Goal: Check status: Check status

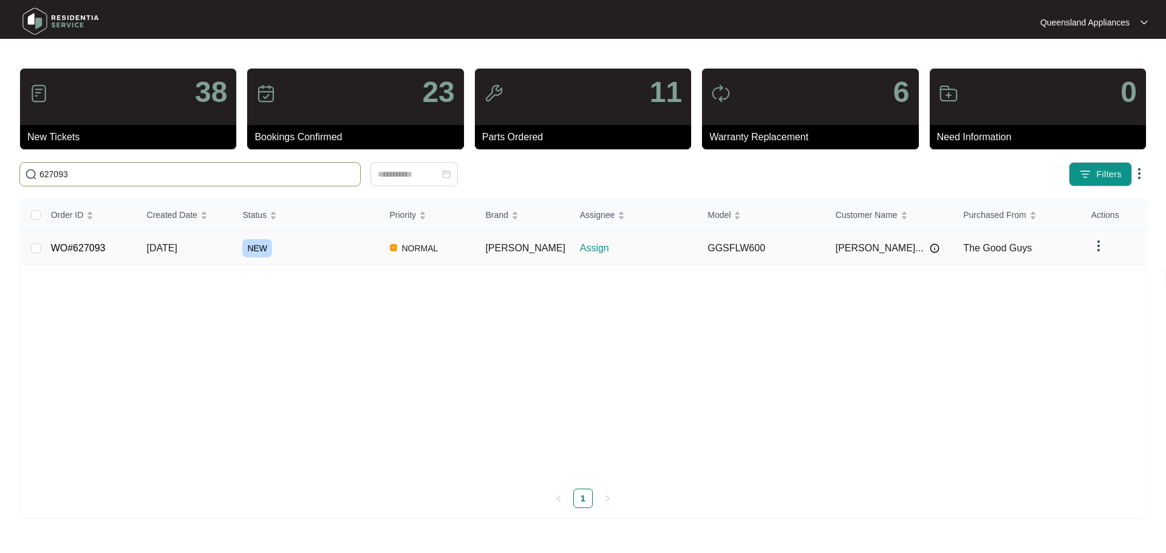
type input "627093"
click at [177, 250] on span "[DATE]" at bounding box center [162, 248] width 30 height 10
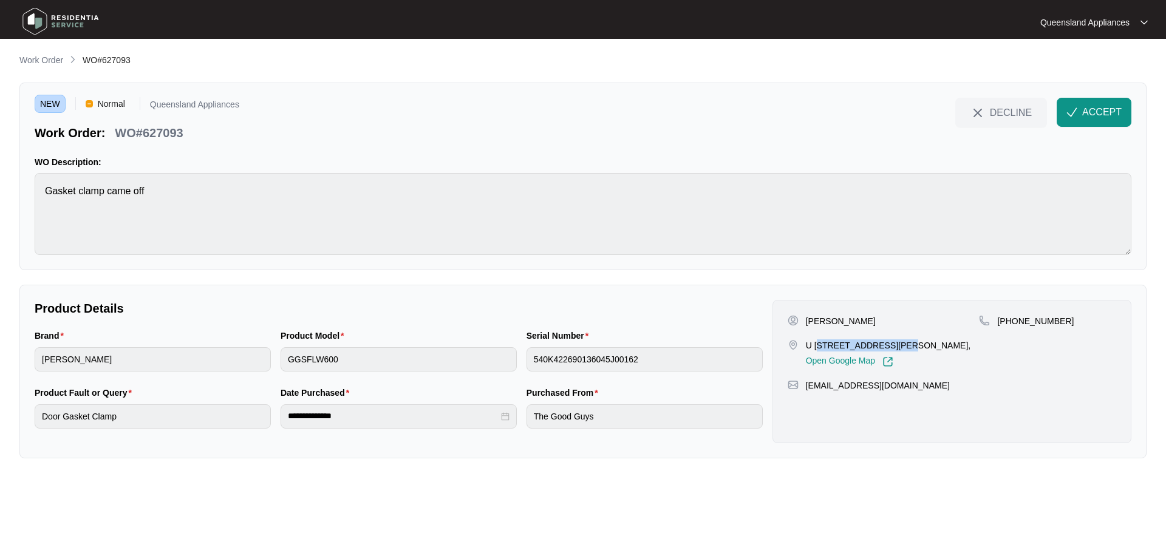
drag, startPoint x: 817, startPoint y: 345, endPoint x: 888, endPoint y: 341, distance: 71.1
click at [888, 341] on p "U [STREET_ADDRESS][PERSON_NAME]," at bounding box center [888, 345] width 165 height 12
copy p "[STREET_ADDRESS][PERSON_NAME]"
drag, startPoint x: 1013, startPoint y: 322, endPoint x: 1059, endPoint y: 322, distance: 46.2
click at [1059, 322] on div "[PHONE_NUMBER]" at bounding box center [1047, 321] width 137 height 12
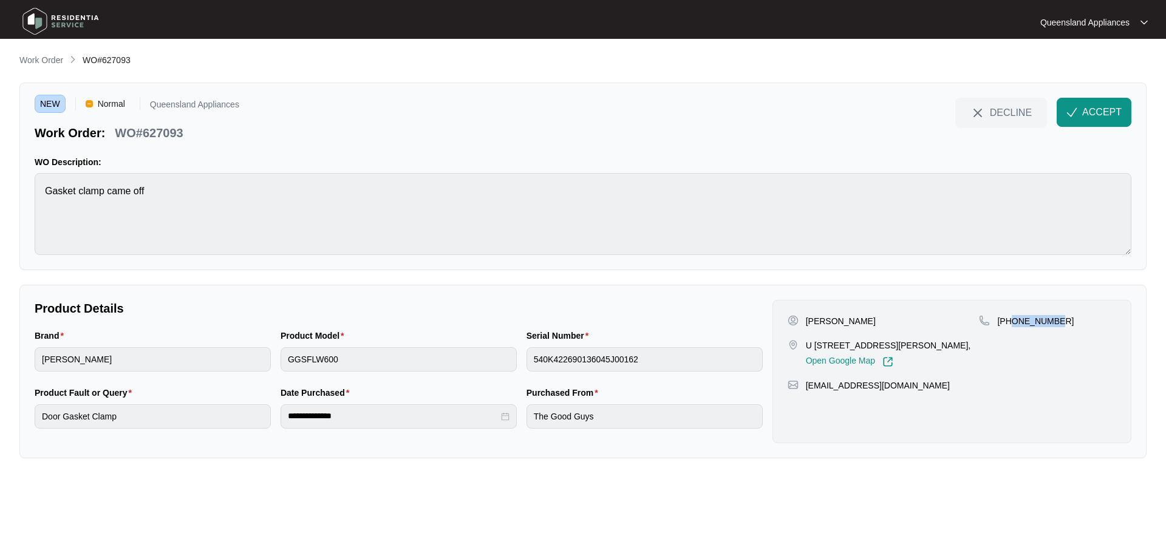
copy p "406050452"
click at [1070, 106] on button "ACCEPT" at bounding box center [1094, 112] width 75 height 29
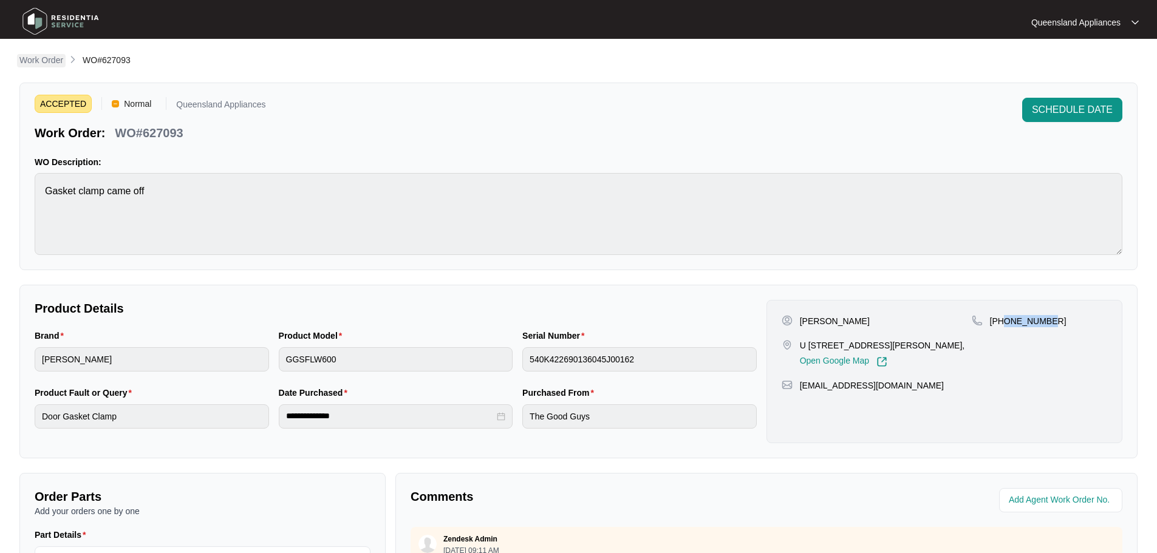
click at [49, 63] on p "Work Order" at bounding box center [41, 60] width 44 height 12
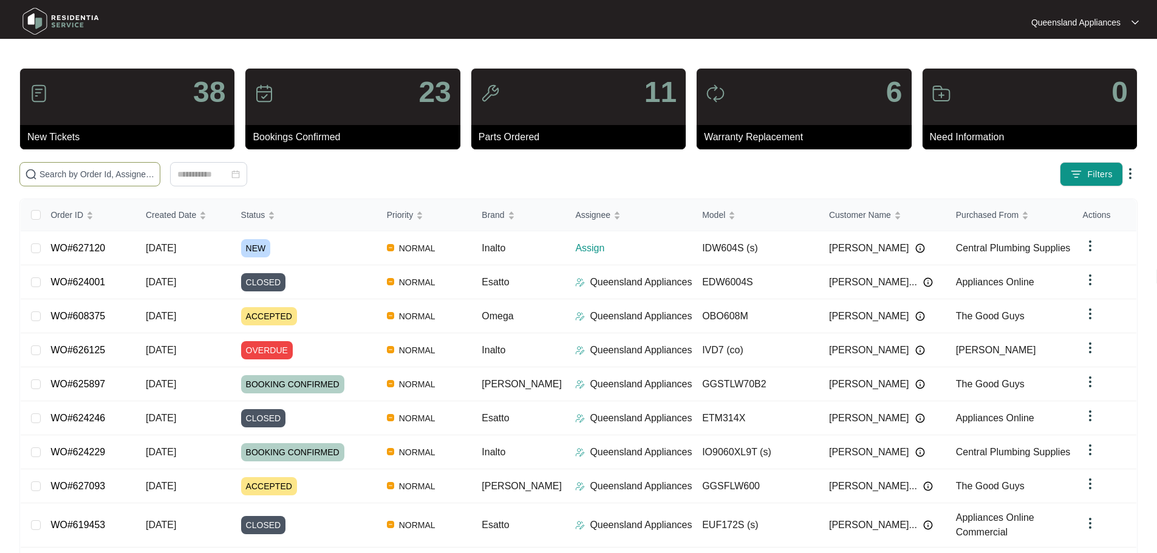
click at [160, 180] on span at bounding box center [89, 174] width 141 height 24
paste input "627120"
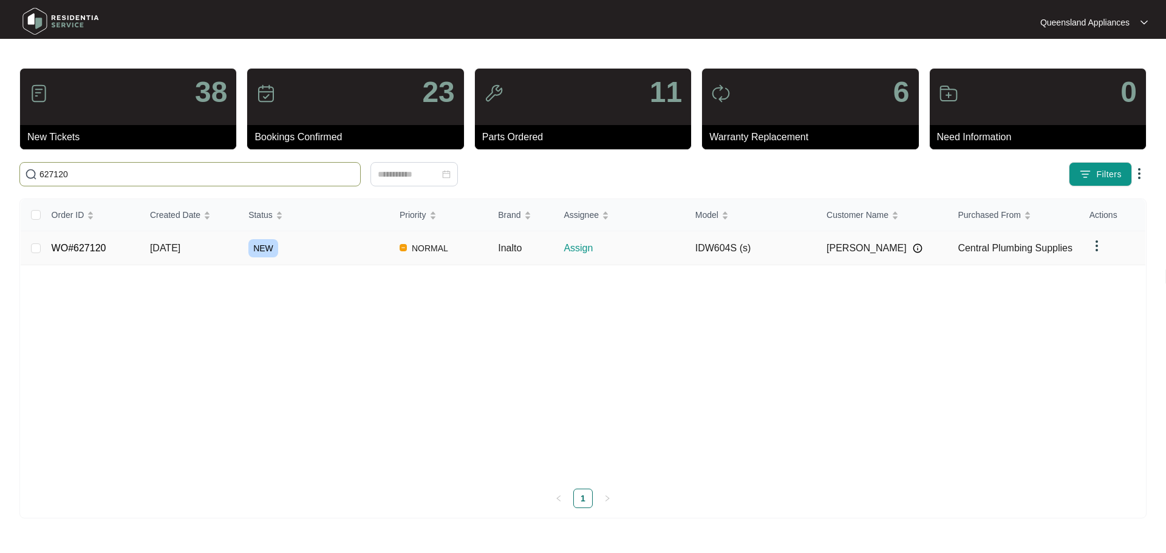
type input "627120"
click at [180, 248] on span "[DATE]" at bounding box center [165, 248] width 30 height 10
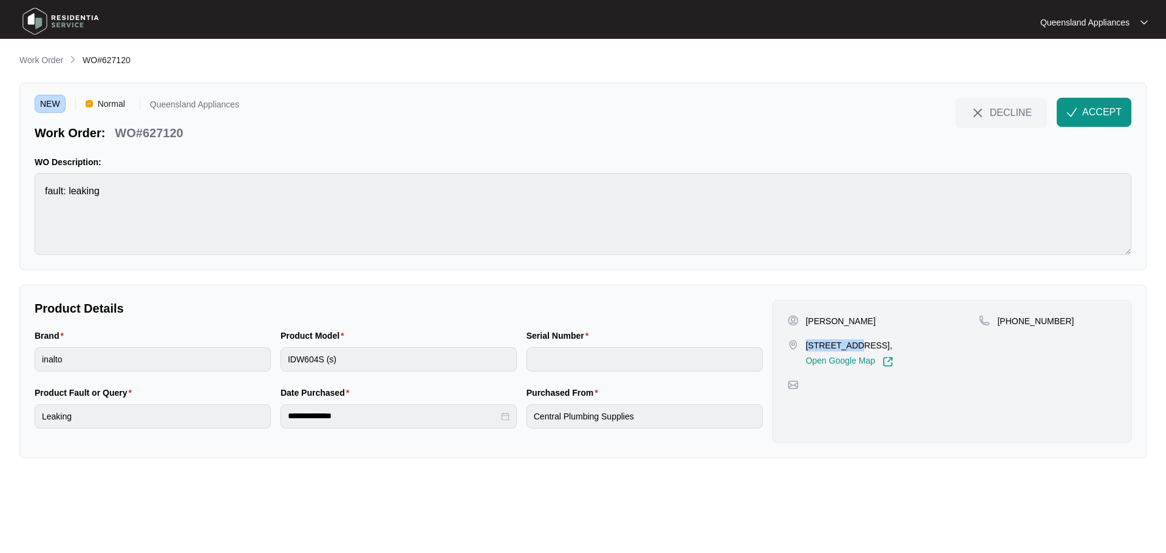
drag, startPoint x: 807, startPoint y: 343, endPoint x: 855, endPoint y: 343, distance: 48.0
click at [855, 343] on p "[STREET_ADDRESS]," at bounding box center [849, 345] width 87 height 12
copy p "115 Weedbro"
drag, startPoint x: 198, startPoint y: 135, endPoint x: 213, endPoint y: 135, distance: 15.2
click at [213, 135] on div "Work Order: WO#627120" at bounding box center [137, 130] width 205 height 21
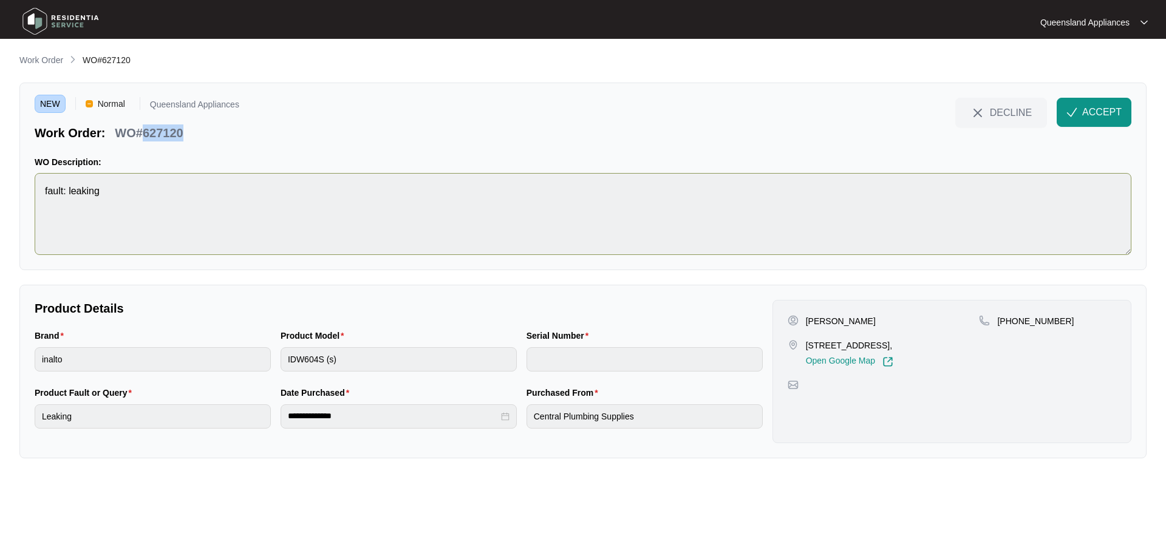
copy p "627120"
drag, startPoint x: 1012, startPoint y: 320, endPoint x: 1080, endPoint y: 321, distance: 68.0
click at [1080, 321] on div "[PHONE_NUMBER]" at bounding box center [1047, 321] width 137 height 12
copy p "403183996"
click at [1076, 107] on img "button" at bounding box center [1071, 112] width 11 height 11
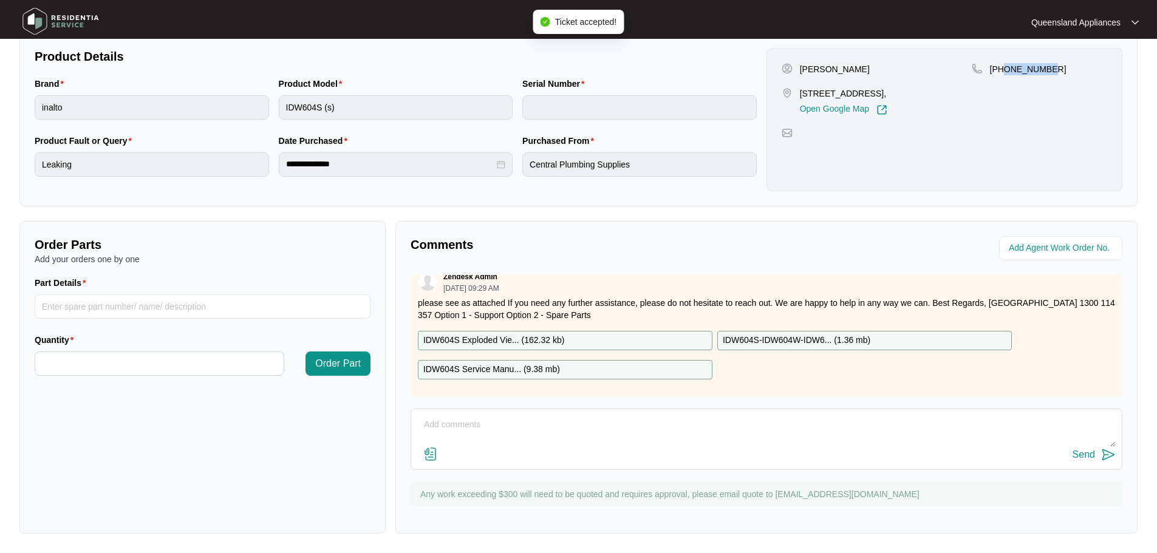
scroll to position [19, 0]
